Goal: Information Seeking & Learning: Find specific fact

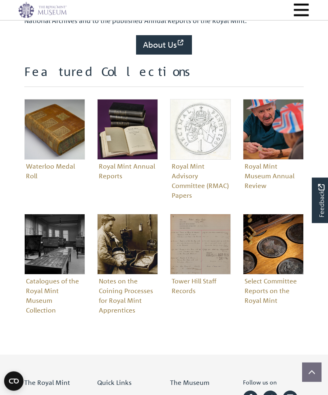
scroll to position [231, 0]
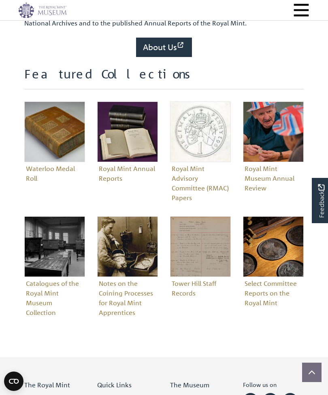
click at [47, 167] on figure "Waterloo Medal Roll" at bounding box center [54, 143] width 61 height 83
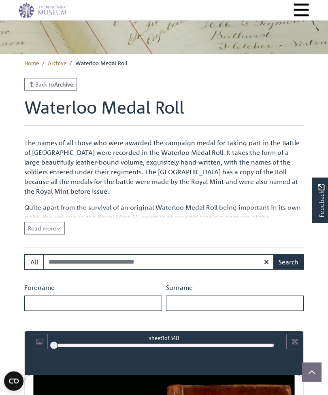
scroll to position [92, 0]
click at [178, 304] on input "Surname" at bounding box center [234, 303] width 137 height 15
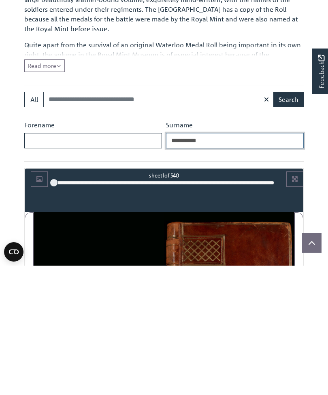
scroll to position [130, 0]
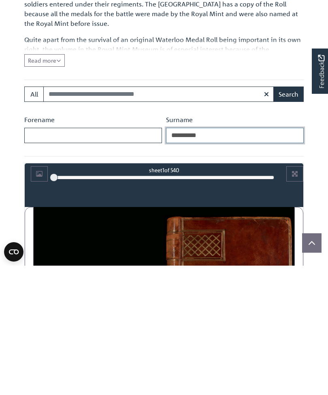
type input "*********"
click at [290, 216] on button "Search" at bounding box center [288, 223] width 30 height 15
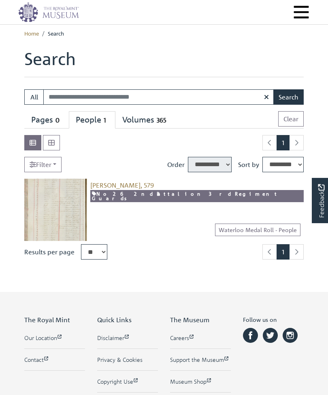
select select "****"
click at [56, 212] on img at bounding box center [55, 210] width 63 height 63
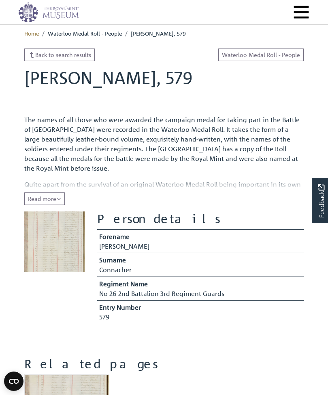
click at [63, 198] on button "Read more Collapse" at bounding box center [44, 198] width 40 height 13
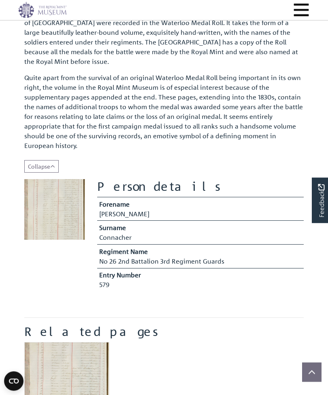
scroll to position [108, 0]
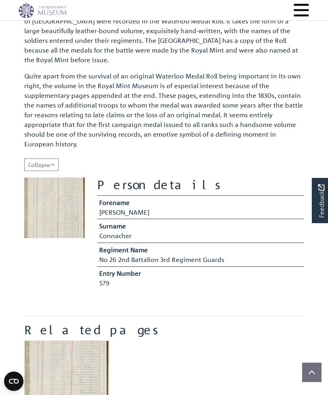
click at [55, 205] on img at bounding box center [54, 208] width 61 height 61
click at [59, 208] on img at bounding box center [54, 208] width 61 height 61
click at [62, 207] on img at bounding box center [54, 208] width 61 height 61
click at [55, 209] on img at bounding box center [54, 208] width 61 height 61
click at [54, 203] on img at bounding box center [54, 208] width 61 height 61
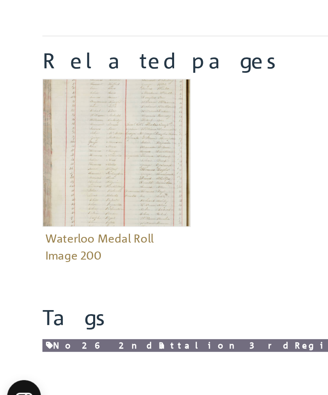
scroll to position [250, 0]
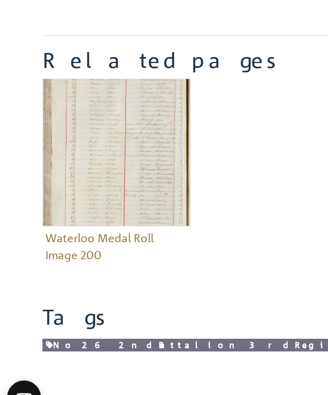
click at [82, 199] on img "Item related to this entity" at bounding box center [66, 241] width 85 height 85
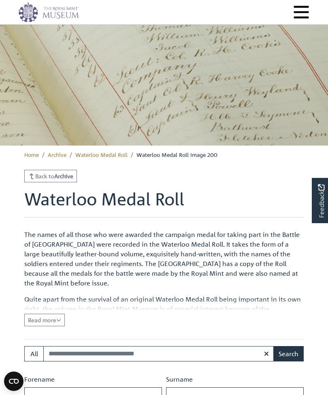
click at [297, 79] on img at bounding box center [163, 84] width 539 height 121
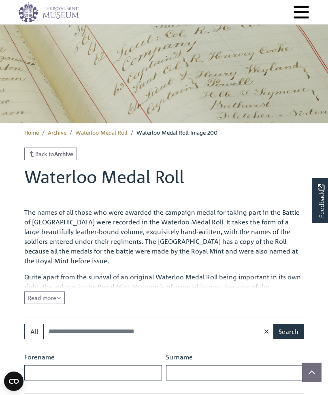
scroll to position [23, 0]
click at [59, 295] on icon "Read all of the content" at bounding box center [58, 298] width 5 height 6
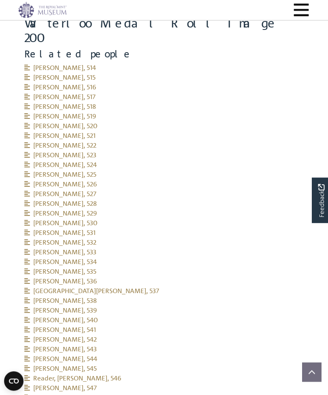
scroll to position [731, 0]
click at [271, 247] on li "[PERSON_NAME], 533" at bounding box center [163, 252] width 279 height 10
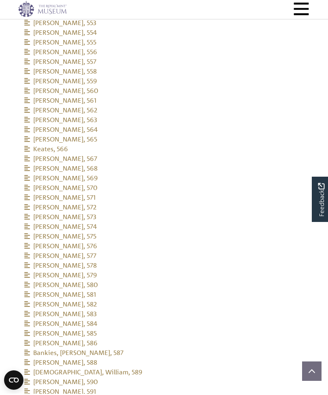
scroll to position [1154, 0]
click at [96, 271] on span "[PERSON_NAME], 579" at bounding box center [60, 275] width 72 height 8
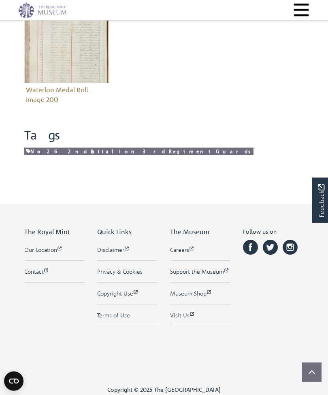
scroll to position [377, 0]
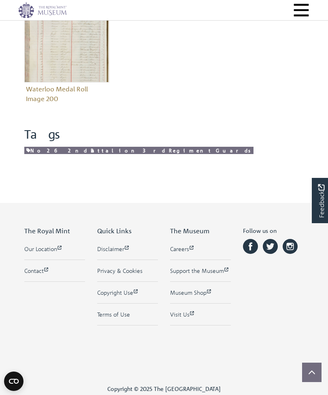
click at [126, 149] on link "No 26 2nd Battalion 3rd Regiment Guards" at bounding box center [138, 151] width 229 height 8
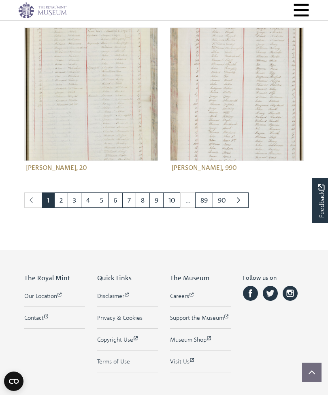
scroll to position [927, 0]
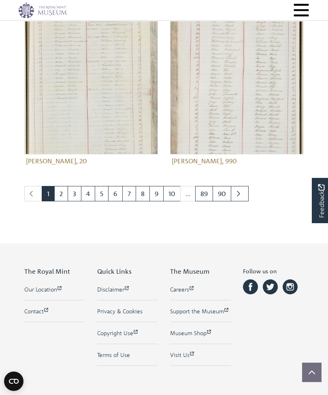
click at [125, 196] on link "7" at bounding box center [129, 193] width 14 height 15
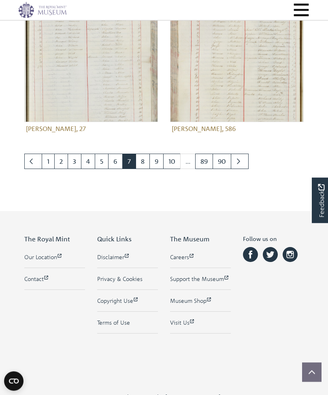
scroll to position [960, 0]
click at [173, 160] on link "10" at bounding box center [171, 161] width 17 height 15
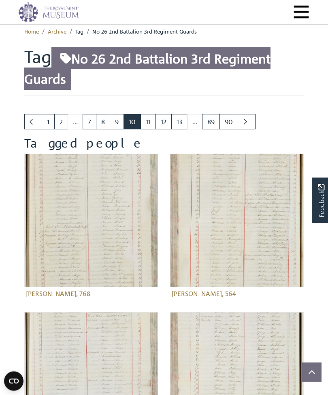
scroll to position [2, 0]
click at [174, 123] on link "13" at bounding box center [179, 121] width 16 height 15
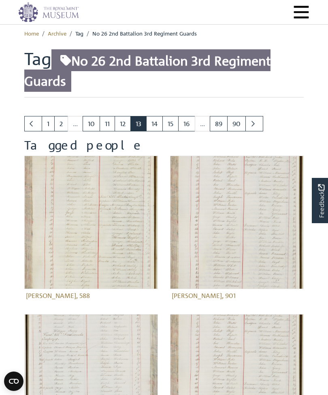
click at [186, 122] on link "16" at bounding box center [186, 123] width 17 height 15
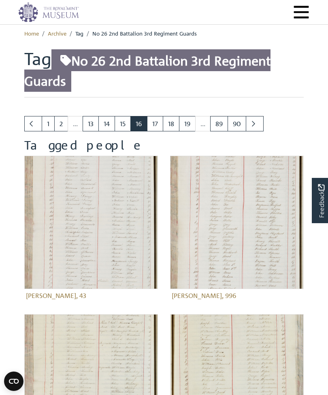
click at [188, 123] on link "19" at bounding box center [187, 123] width 17 height 15
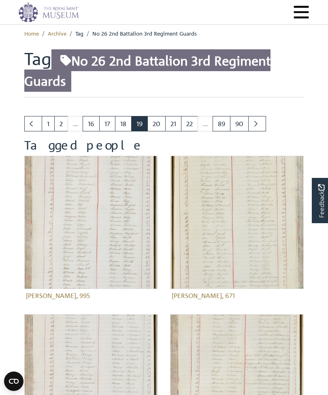
click at [124, 125] on link "18" at bounding box center [123, 123] width 17 height 15
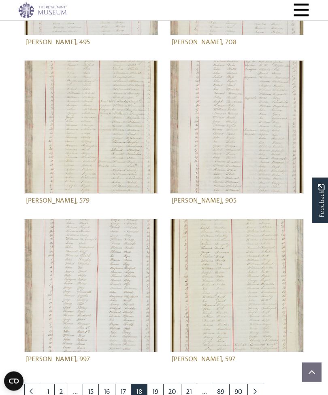
scroll to position [730, 0]
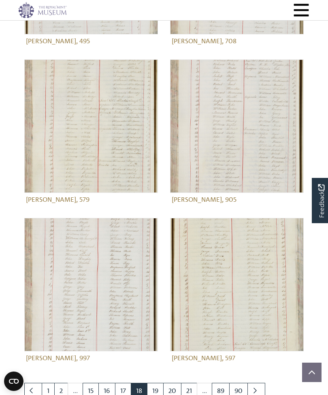
click at [99, 130] on img at bounding box center [90, 125] width 133 height 133
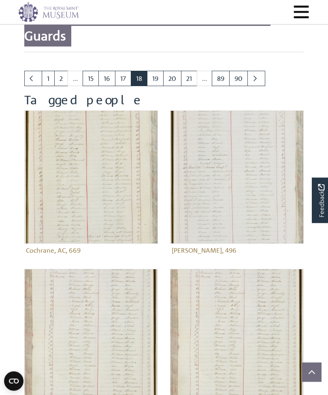
scroll to position [3, 0]
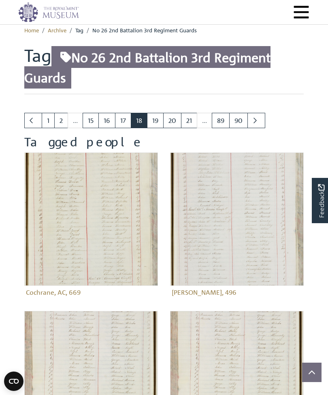
click at [202, 59] on span "No 26 2nd Battalion 3rd Regiment Guards" at bounding box center [147, 67] width 246 height 42
click at [222, 58] on span "No 26 2nd Battalion 3rd Regiment Guards" at bounding box center [147, 67] width 246 height 42
click at [267, 87] on h1 "Tag No 26 2nd Battalion 3rd Regiment Guards" at bounding box center [163, 69] width 279 height 49
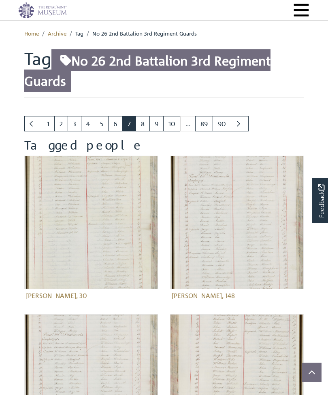
scroll to position [986, 0]
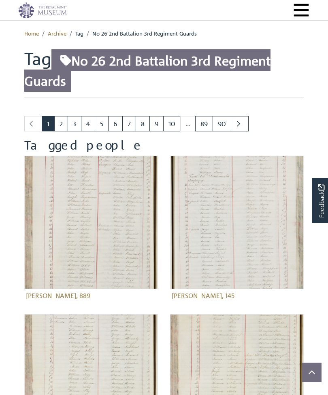
scroll to position [953, 0]
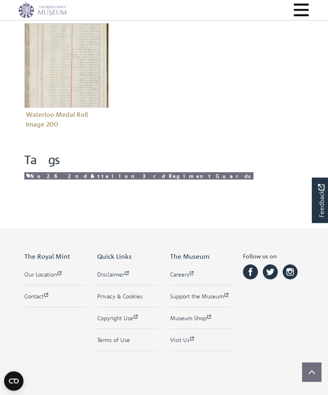
scroll to position [346, 0]
